Goal: Information Seeking & Learning: Learn about a topic

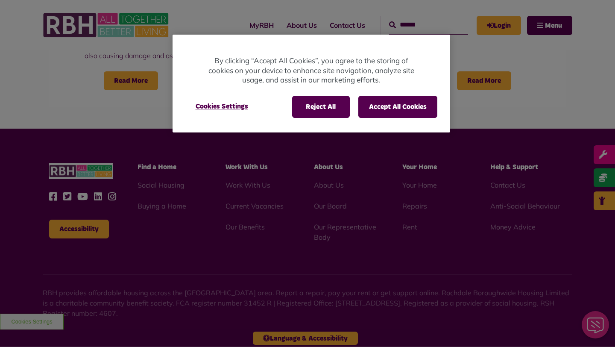
scroll to position [817, 0]
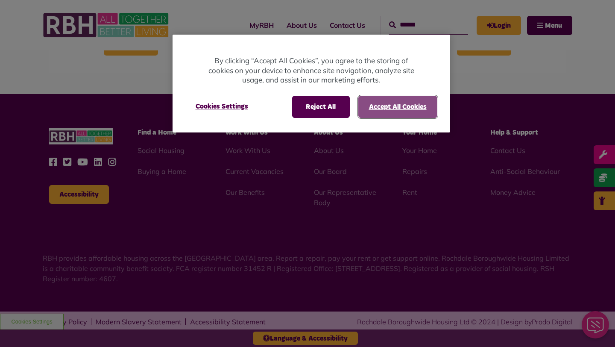
click at [386, 103] on button "Accept All Cookies" at bounding box center [397, 107] width 79 height 22
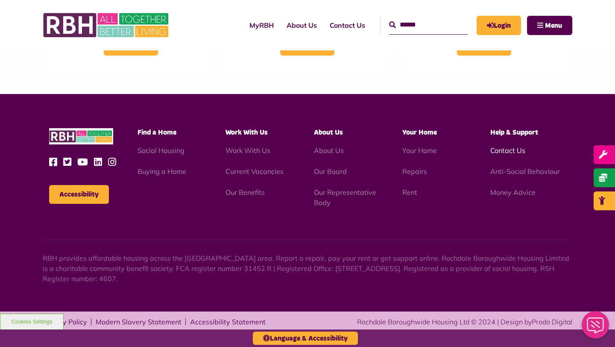
click at [501, 149] on link "Contact Us" at bounding box center [507, 150] width 35 height 9
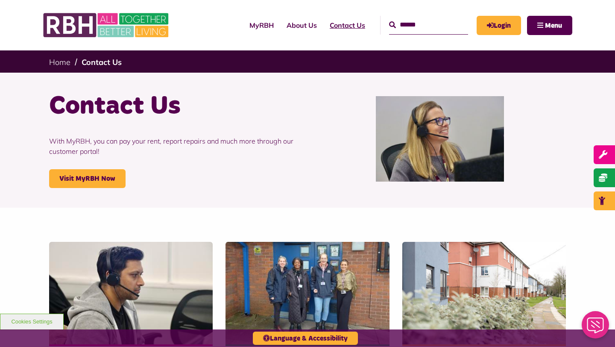
click at [330, 25] on link "Contact Us" at bounding box center [347, 25] width 48 height 23
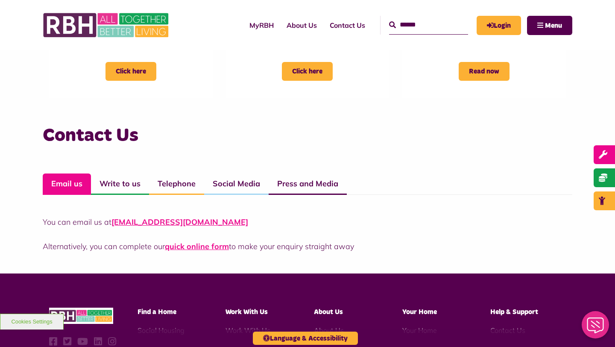
scroll to position [533, 0]
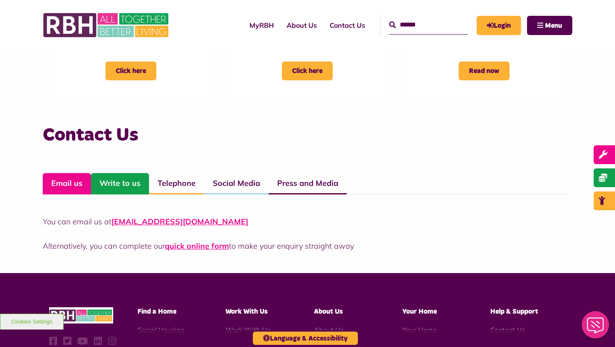
click at [127, 183] on link "Write to us" at bounding box center [120, 183] width 58 height 21
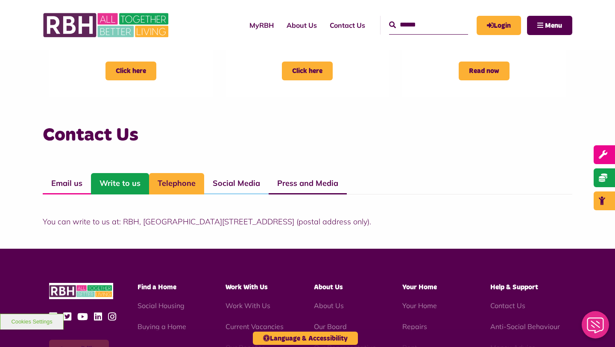
click at [168, 182] on link "Telephone" at bounding box center [176, 183] width 55 height 21
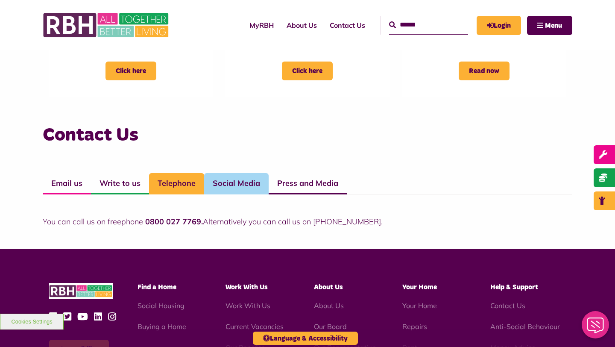
click at [216, 179] on link "Social Media" at bounding box center [236, 183] width 64 height 21
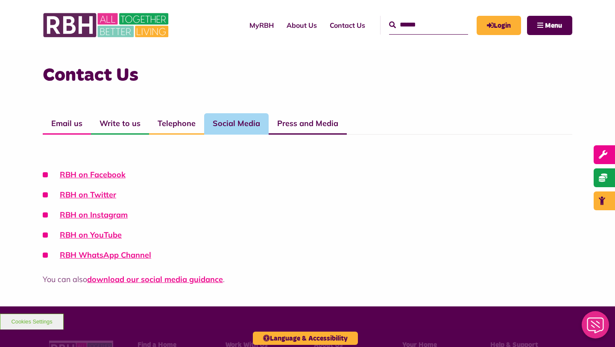
scroll to position [603, 0]
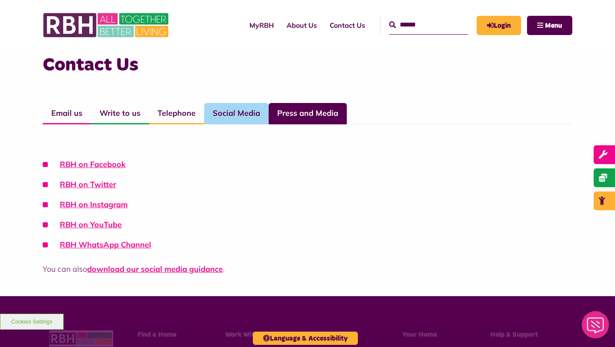
click at [304, 115] on link "Press and Media" at bounding box center [308, 113] width 78 height 21
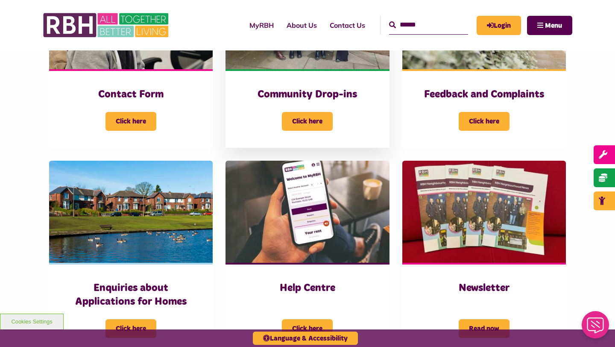
scroll to position [235, 0]
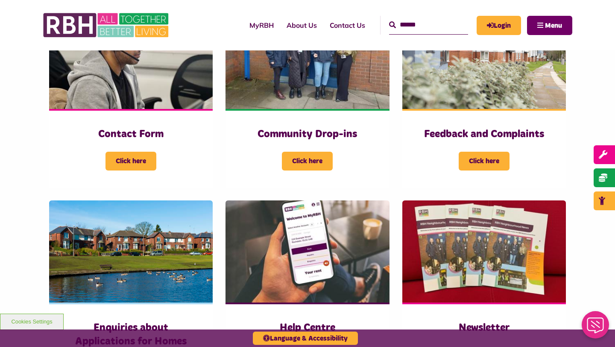
click at [559, 26] on span "Menu" at bounding box center [553, 25] width 17 height 7
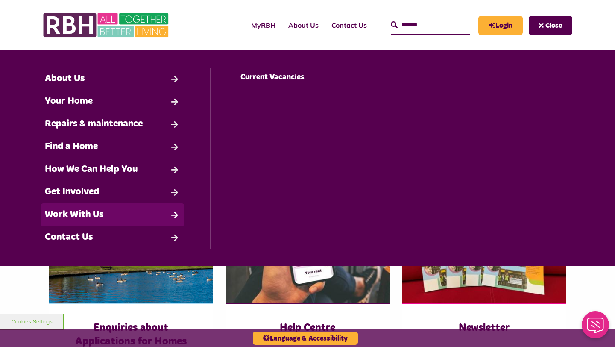
click at [77, 213] on link "Work With Us" at bounding box center [113, 214] width 144 height 23
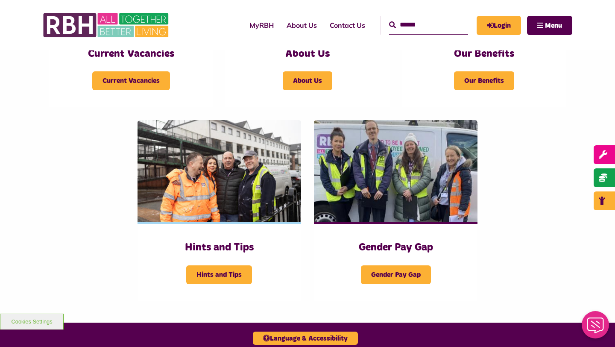
scroll to position [159, 0]
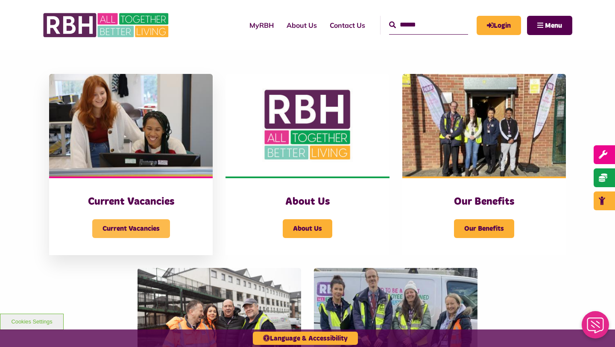
click at [146, 229] on span "Current Vacancies" at bounding box center [131, 228] width 78 height 19
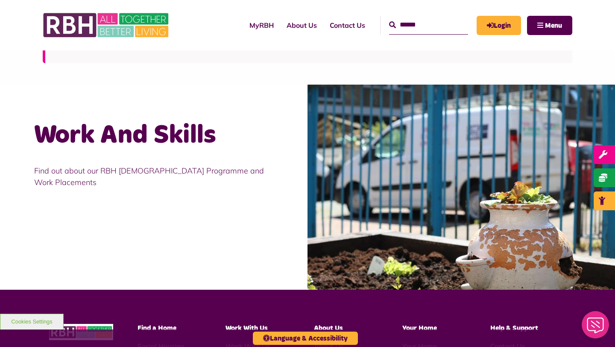
scroll to position [1095, 0]
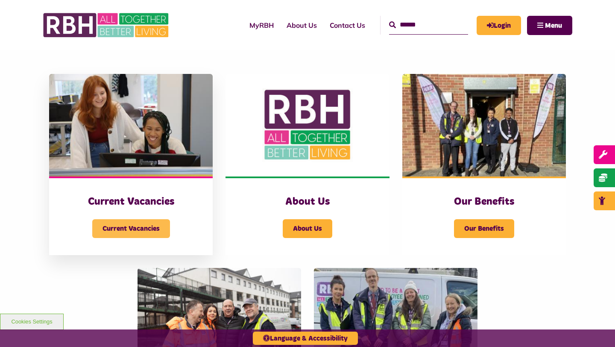
click at [123, 226] on span "Current Vacancies" at bounding box center [131, 228] width 78 height 19
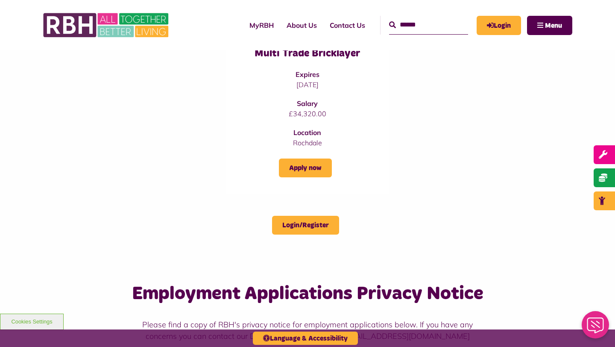
scroll to position [744, 0]
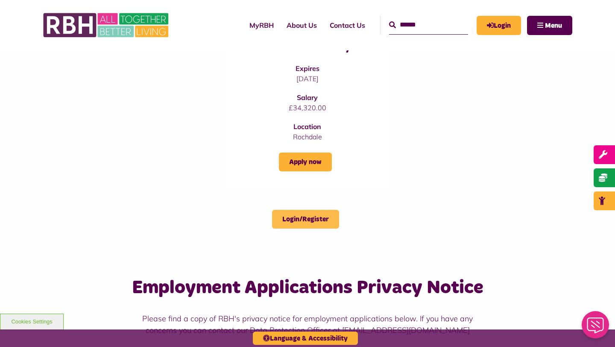
click at [295, 210] on link "Login/Register" at bounding box center [305, 219] width 67 height 19
